Goal: Check status: Check status

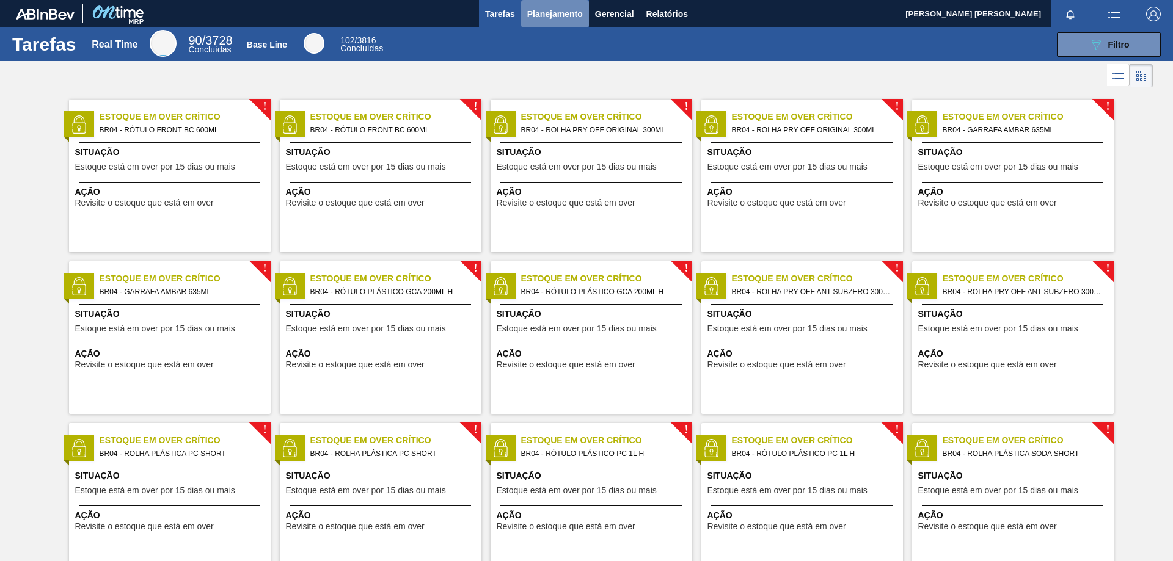
click at [531, 21] on span "Planejamento" at bounding box center [555, 14] width 56 height 15
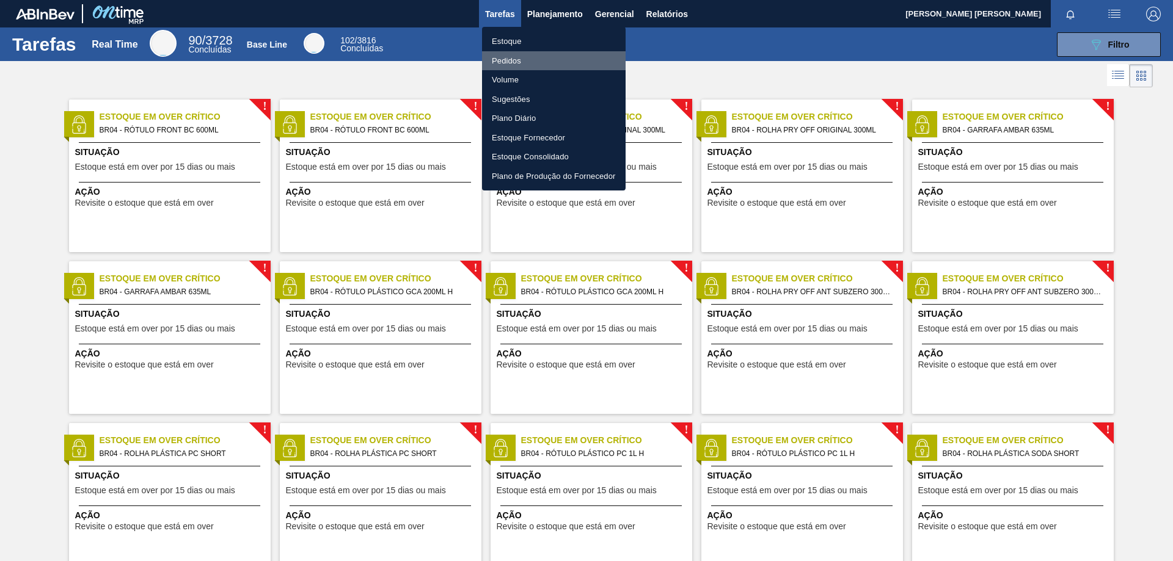
click at [489, 65] on li "Pedidos" at bounding box center [554, 61] width 144 height 20
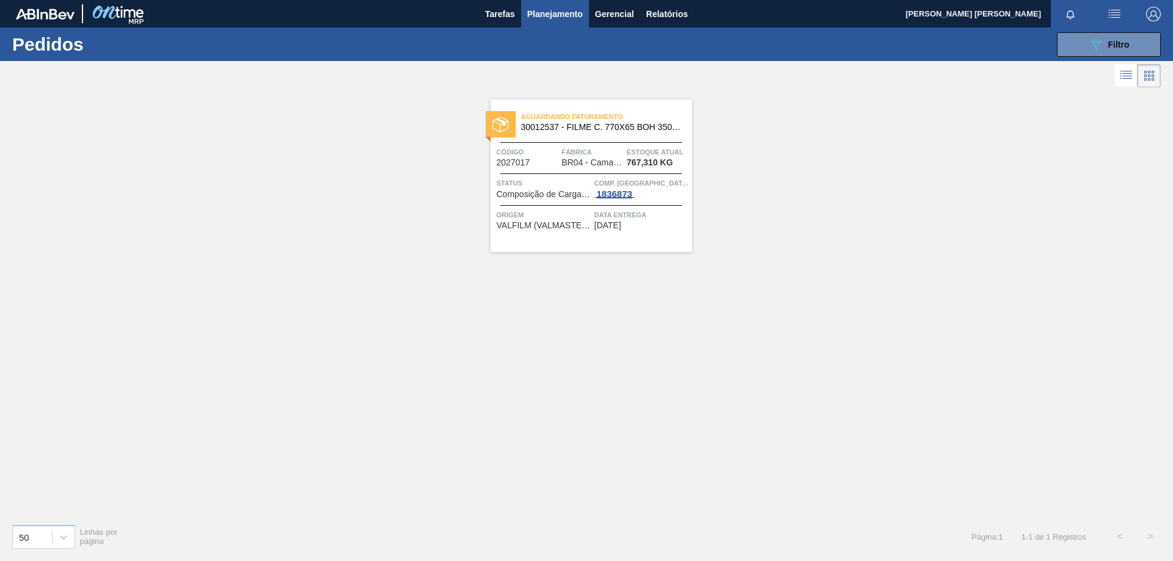
click at [605, 196] on div "1836873" at bounding box center [614, 194] width 40 height 10
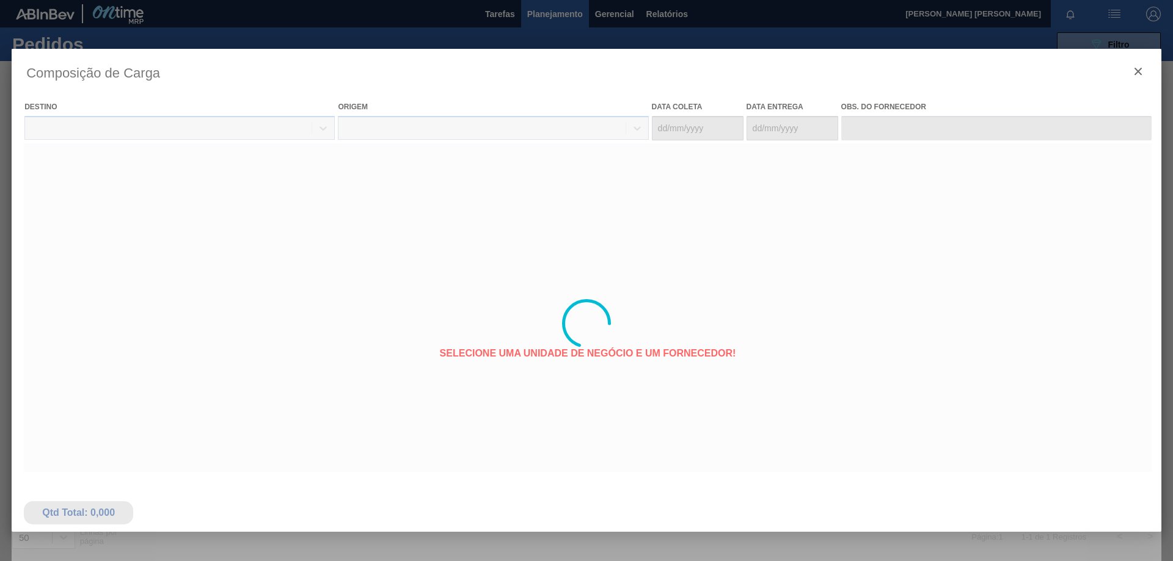
type coleta "[DATE]"
type entrega "[DATE]"
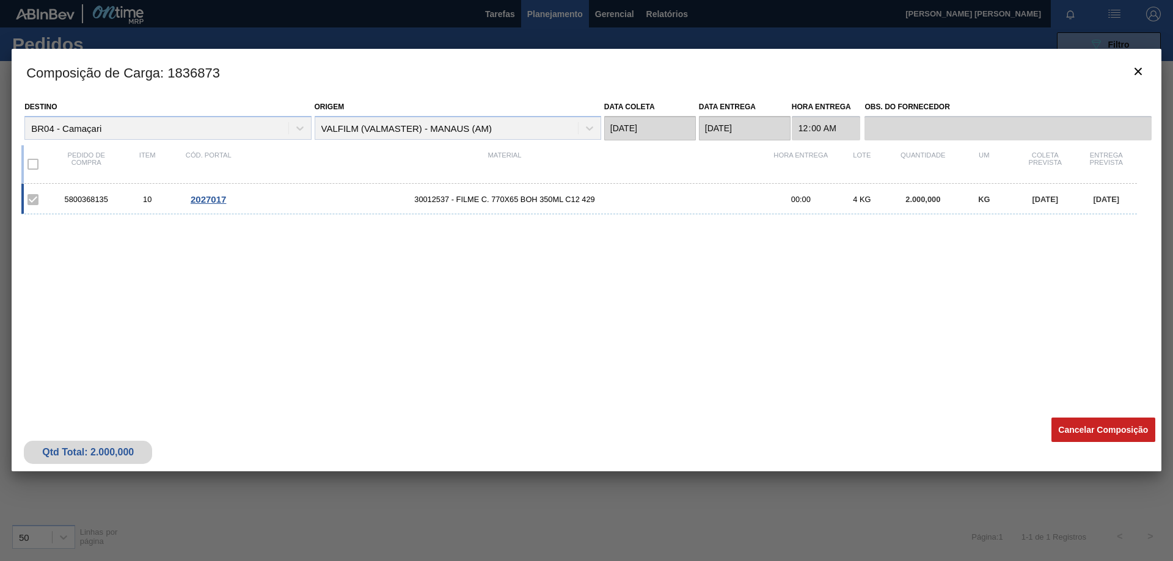
click at [504, 38] on div at bounding box center [586, 280] width 1173 height 561
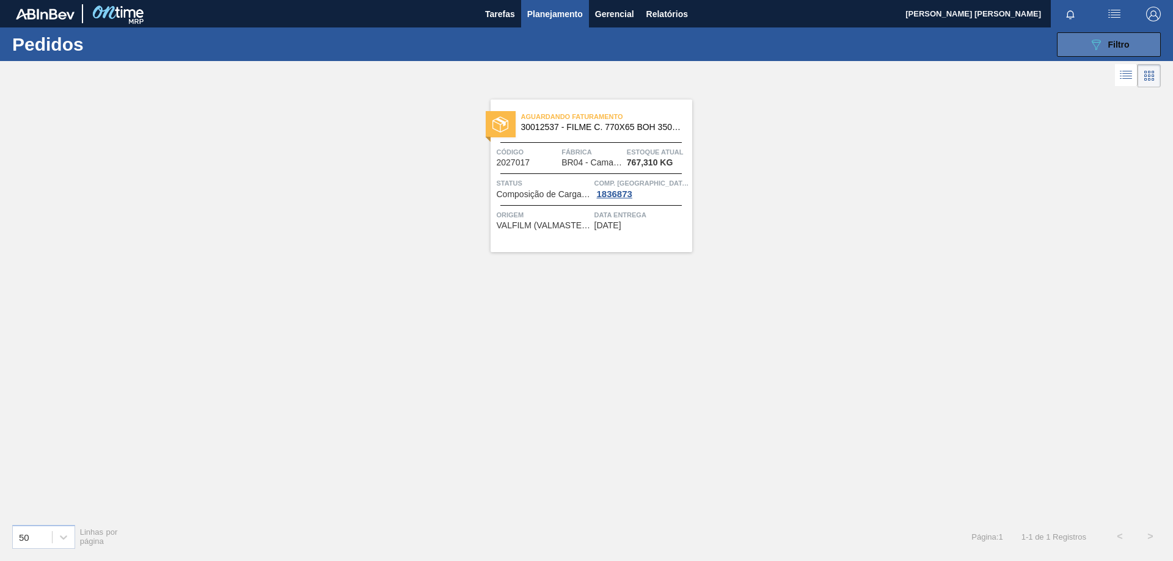
click at [1075, 43] on button "089F7B8B-B2A5-4AFE-B5C0-19BA573D28AC Filtro" at bounding box center [1109, 44] width 104 height 24
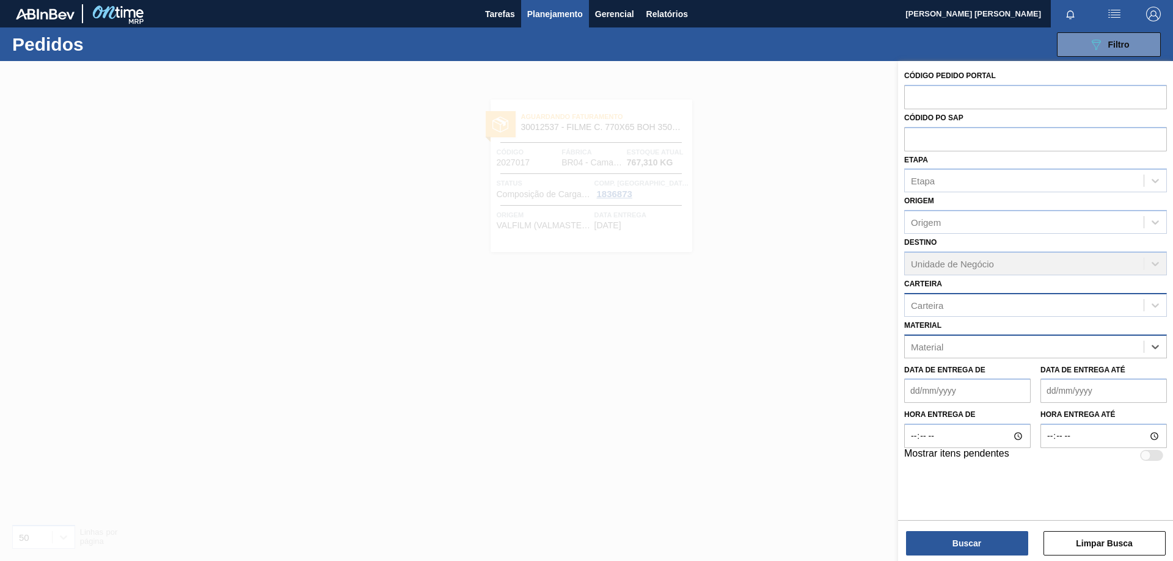
click at [923, 307] on div "Carteira" at bounding box center [927, 305] width 32 height 10
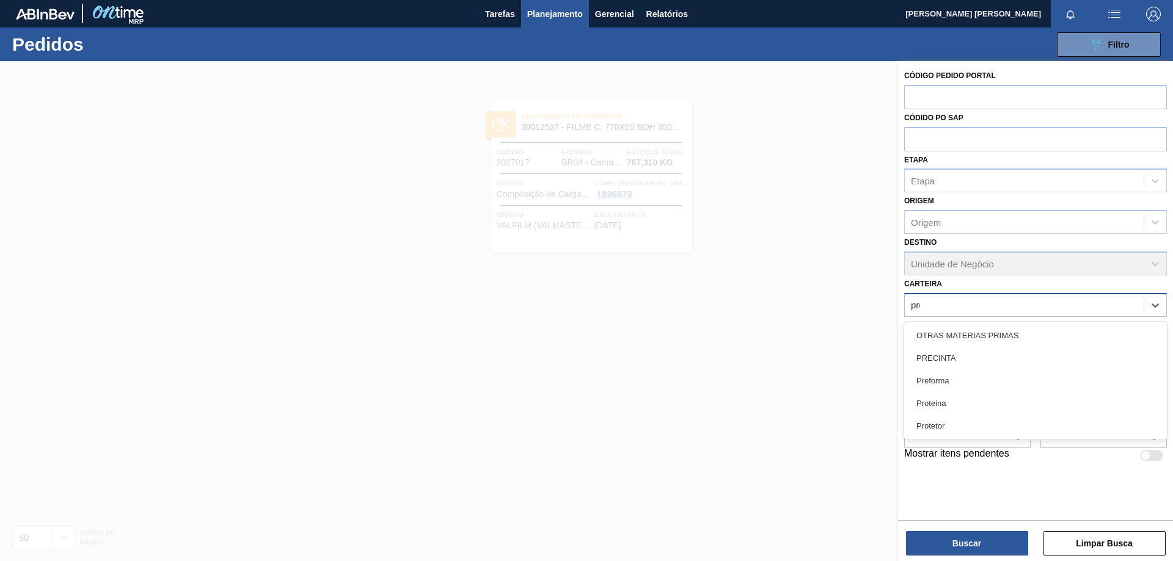
type input "pref"
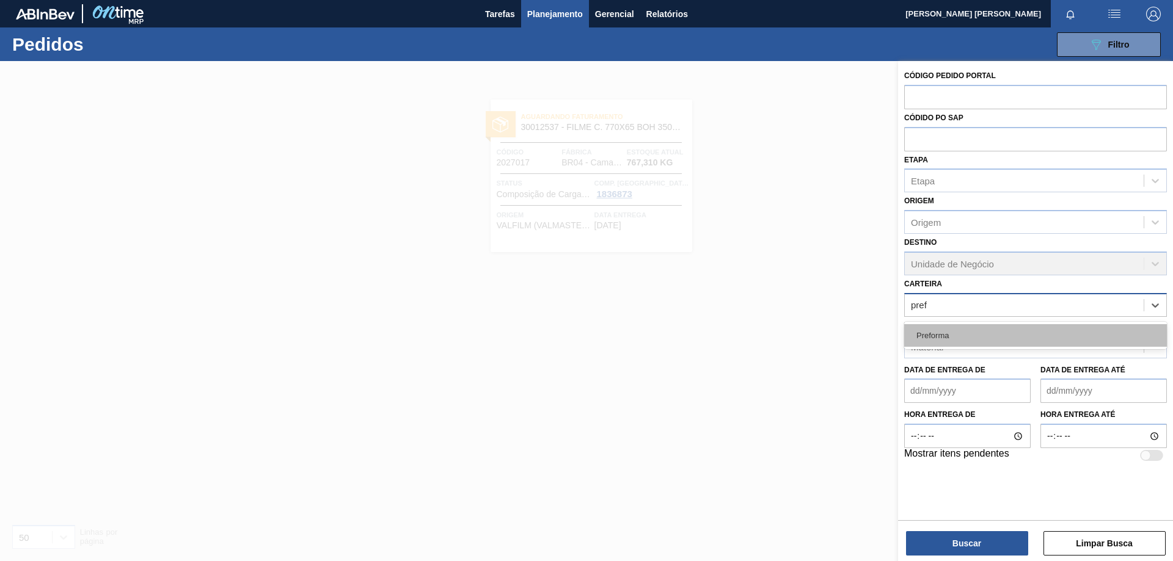
click at [948, 339] on div "Preforma" at bounding box center [1035, 335] width 263 height 23
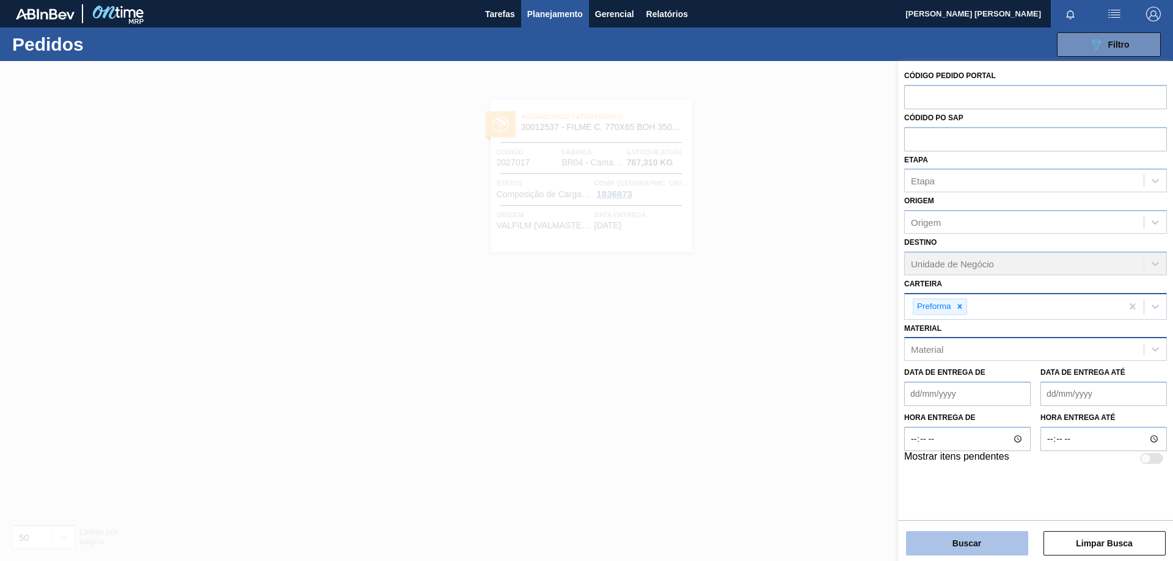
click at [991, 537] on button "Buscar" at bounding box center [967, 543] width 122 height 24
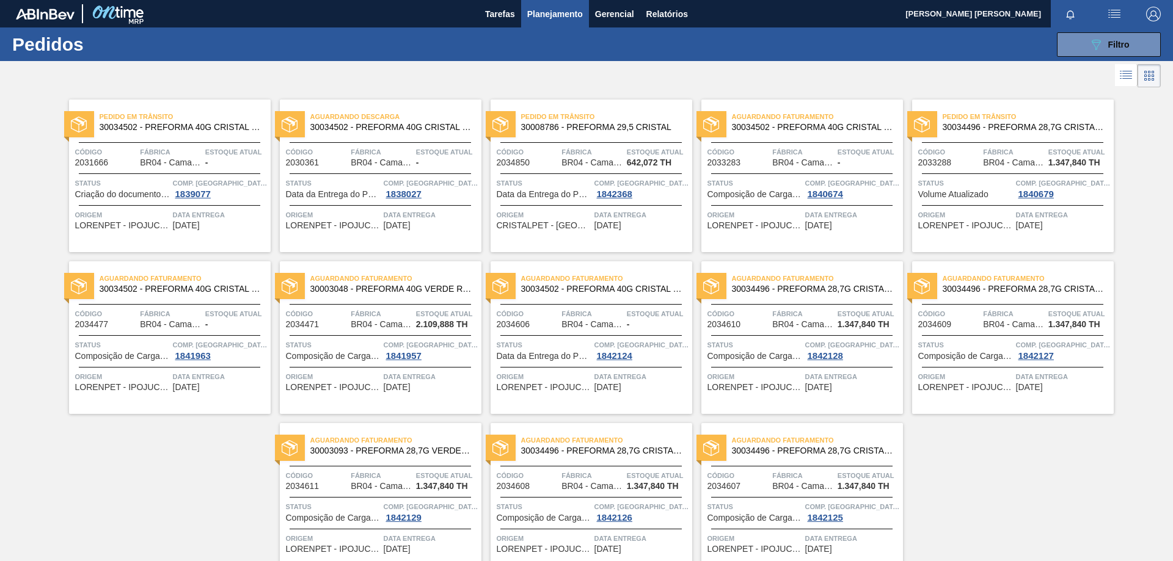
scroll to position [60, 0]
